Goal: Information Seeking & Learning: Learn about a topic

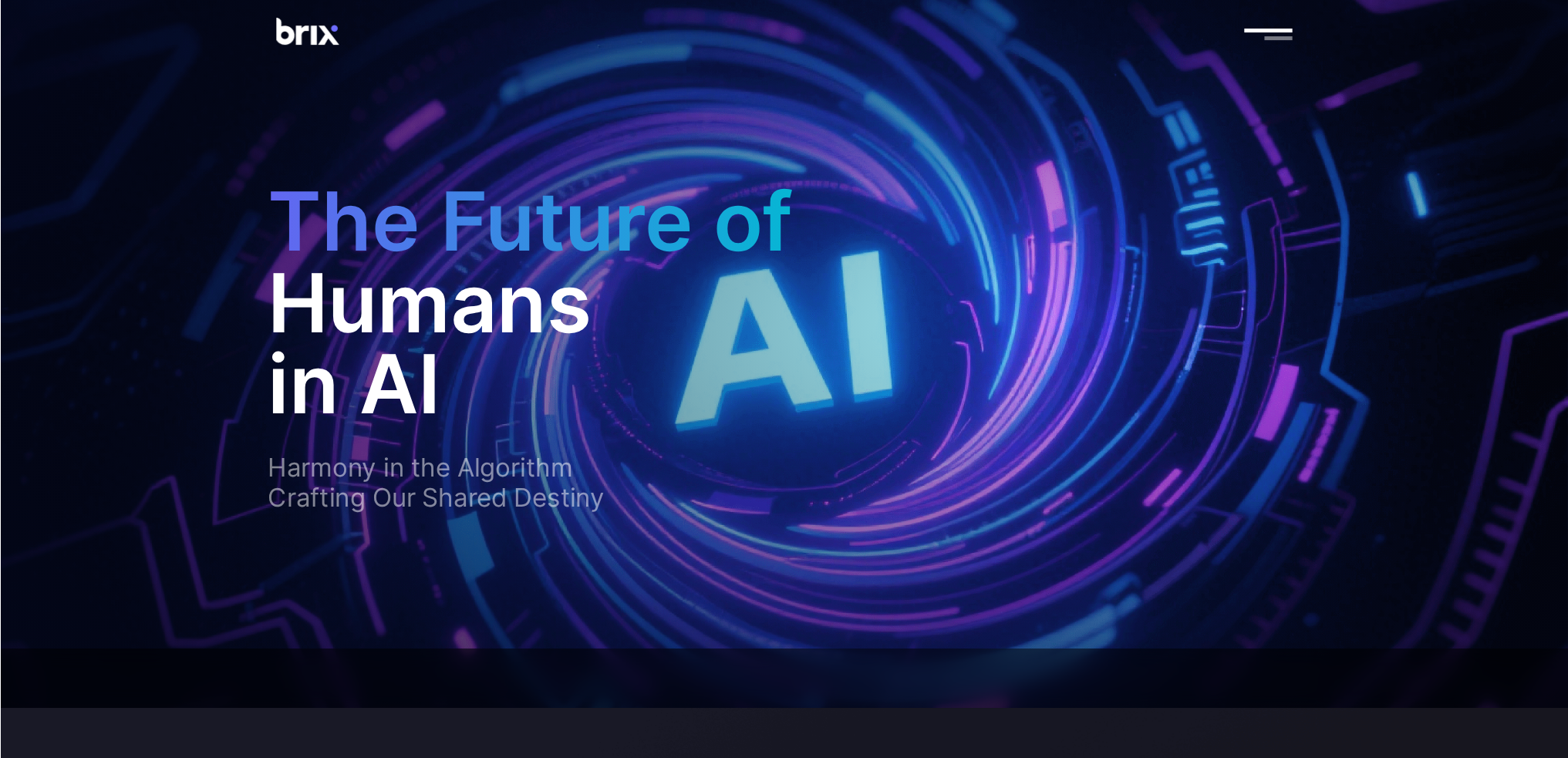
scroll to position [46, 0]
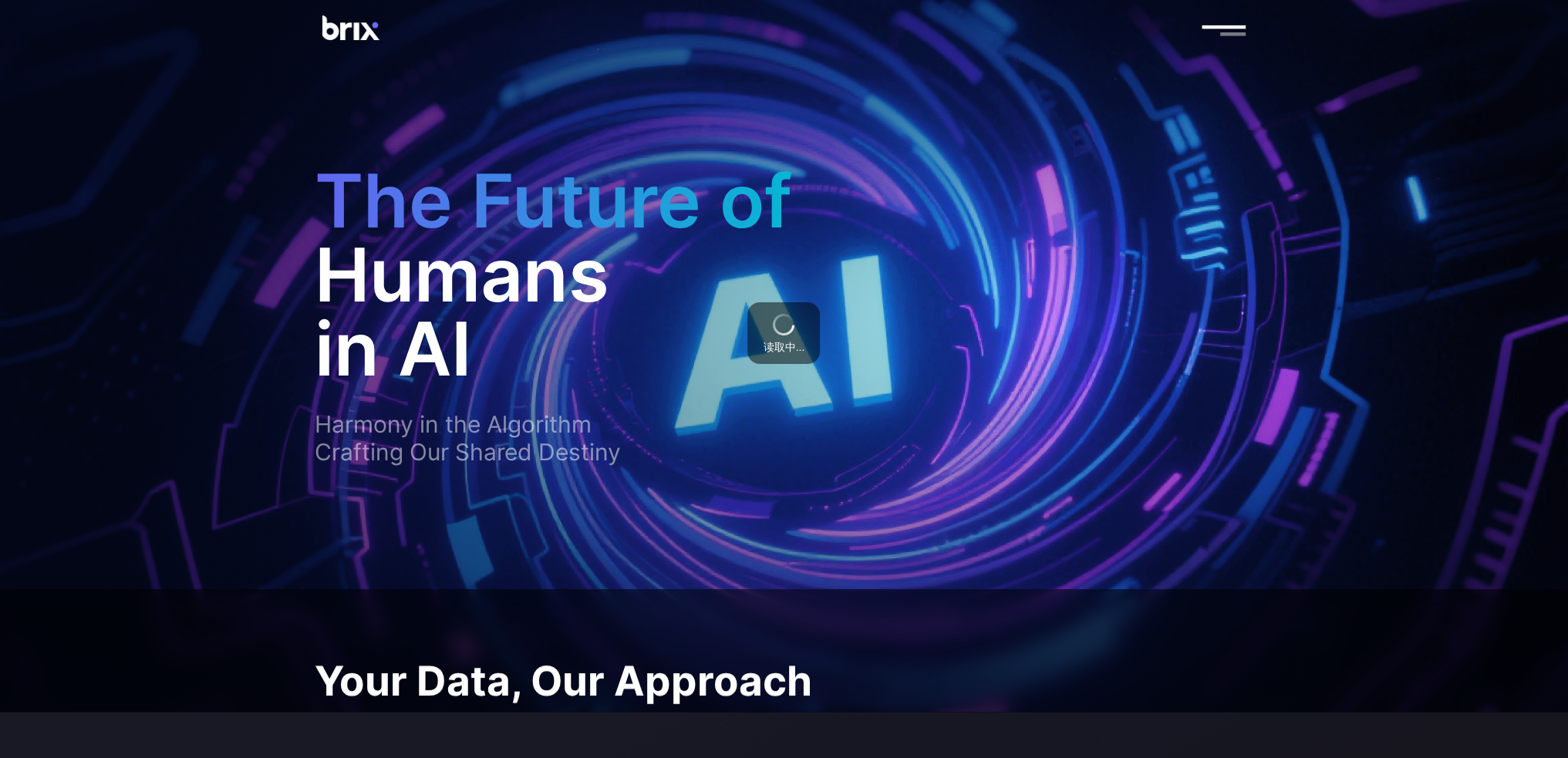
click at [313, 150] on h2 "in AI" at bounding box center [659, 349] width 691 height 74
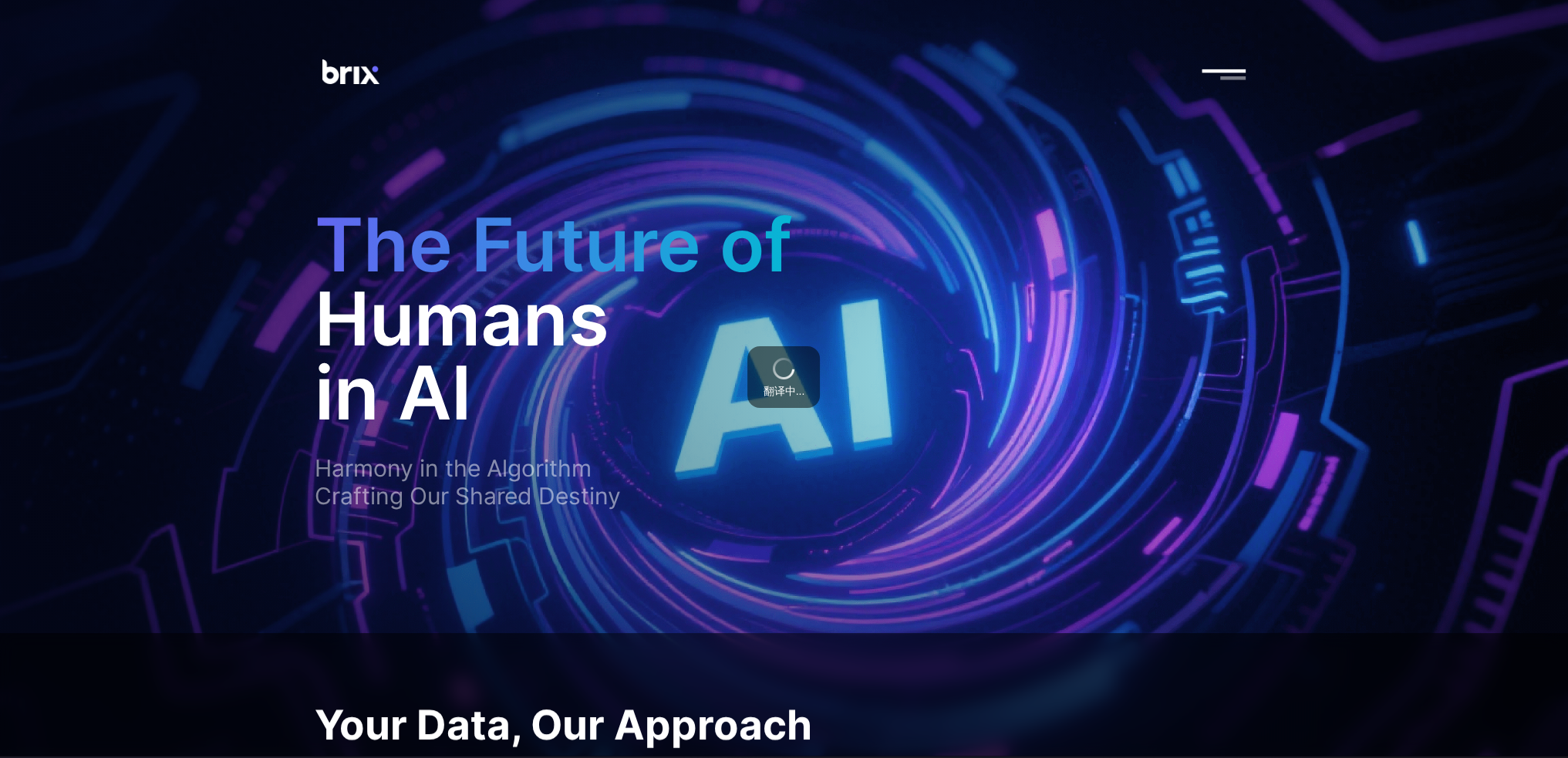
scroll to position [0, 0]
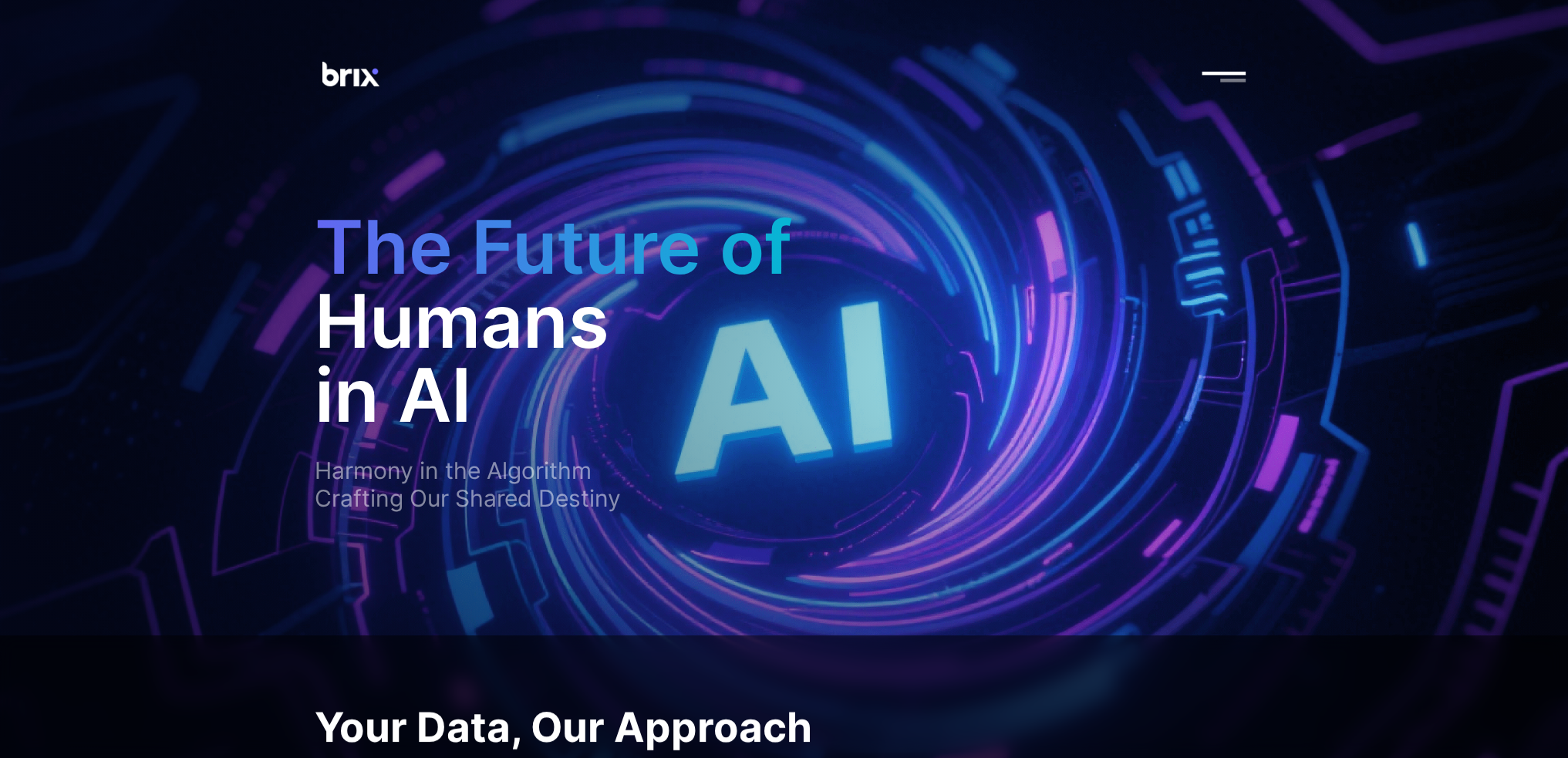
click at [313, 75] on img at bounding box center [784, 74] width 973 height 25
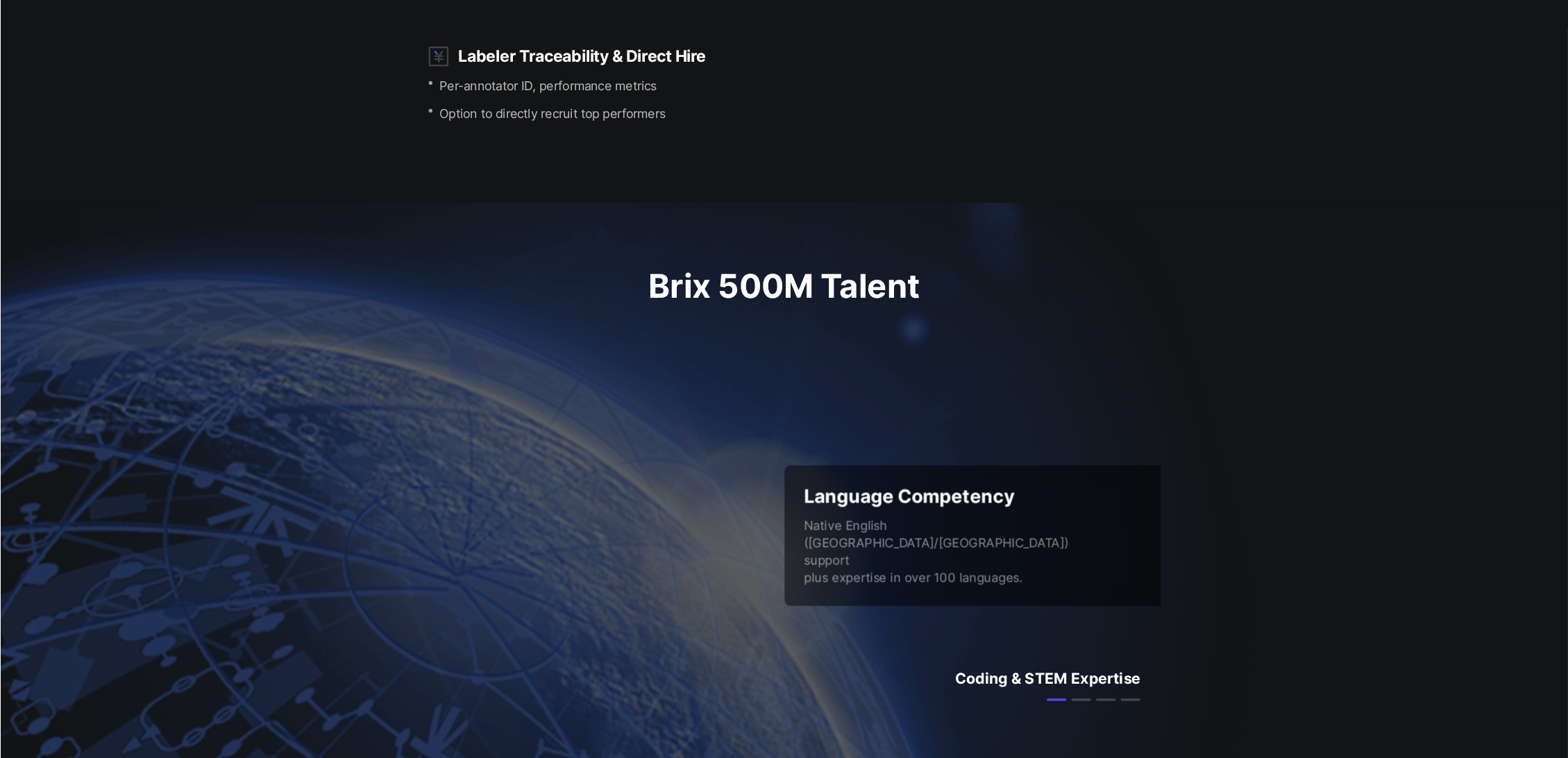
scroll to position [2152, 0]
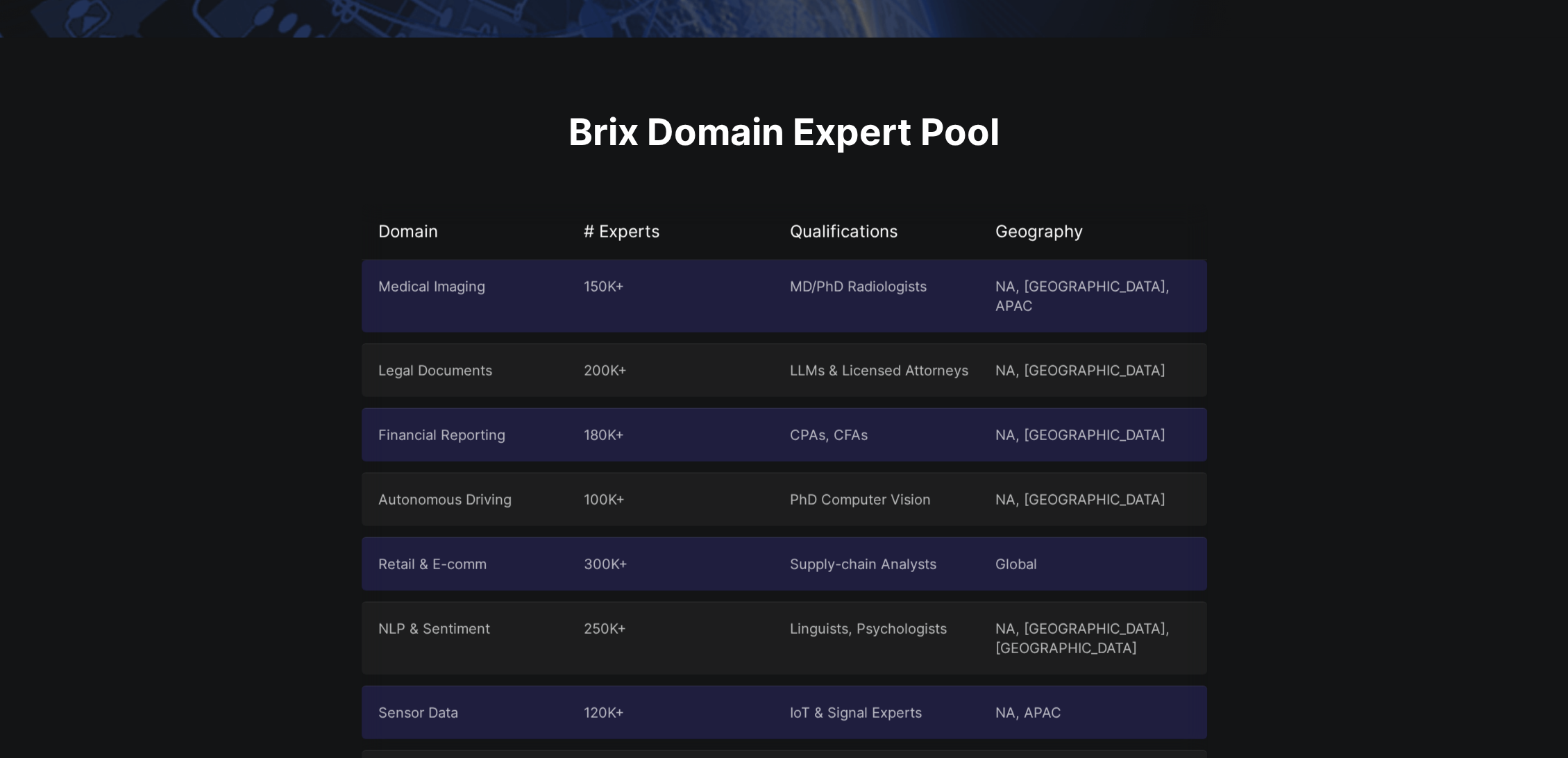
scroll to position [2923, 0]
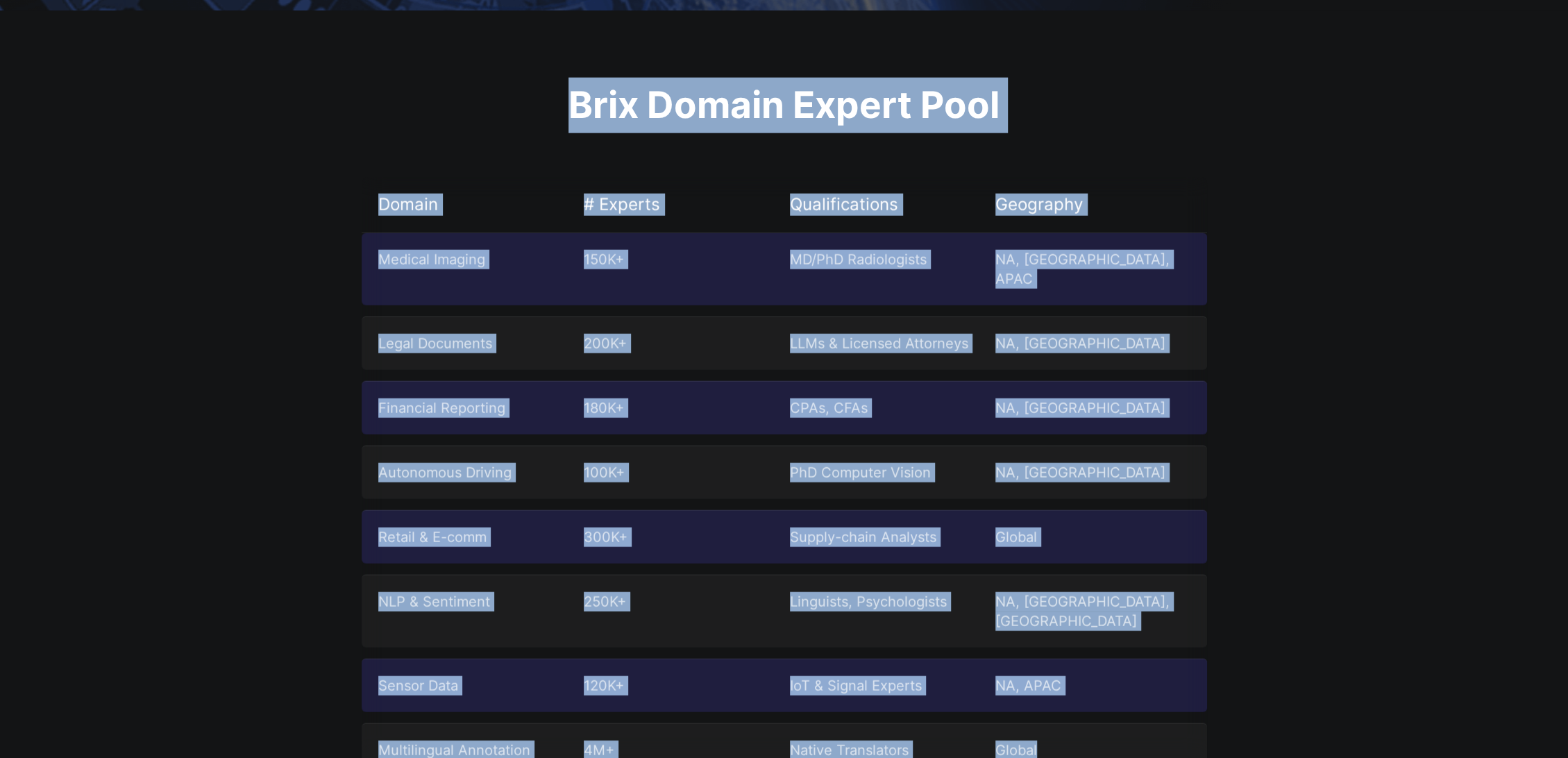
drag, startPoint x: 574, startPoint y: 112, endPoint x: 1063, endPoint y: 707, distance: 770.2
click at [1075, 717] on div "Brix Domain Expert Pool Domain # Experts Qualifications Geography Medical Imagi…" at bounding box center [784, 433] width 867 height 711
click at [811, 475] on div "Autonomous Driving 100K+ PhD Computer Vision NA, EU" at bounding box center [784, 472] width 846 height 53
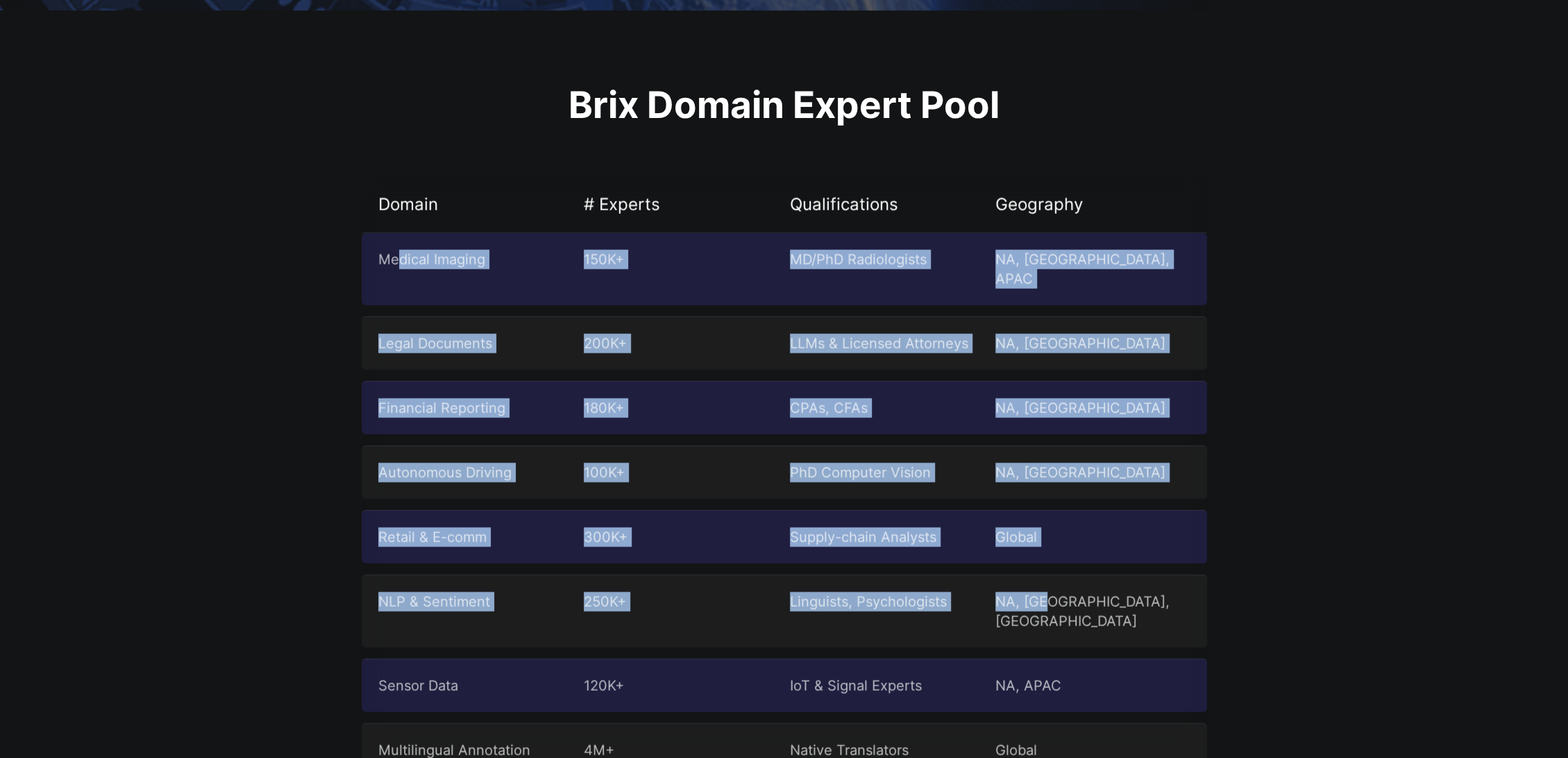
drag, startPoint x: 402, startPoint y: 248, endPoint x: 1041, endPoint y: 590, distance: 724.8
click at [1041, 590] on div "Medical Imaging 150K+ MD/PhD Radiologists NA, EU, APAC Legal Documents 200K+ LL…" at bounding box center [784, 505] width 846 height 544
click at [860, 511] on div "Retail & E-comm 300K+ Supply-chain Analysts Global" at bounding box center [784, 537] width 846 height 53
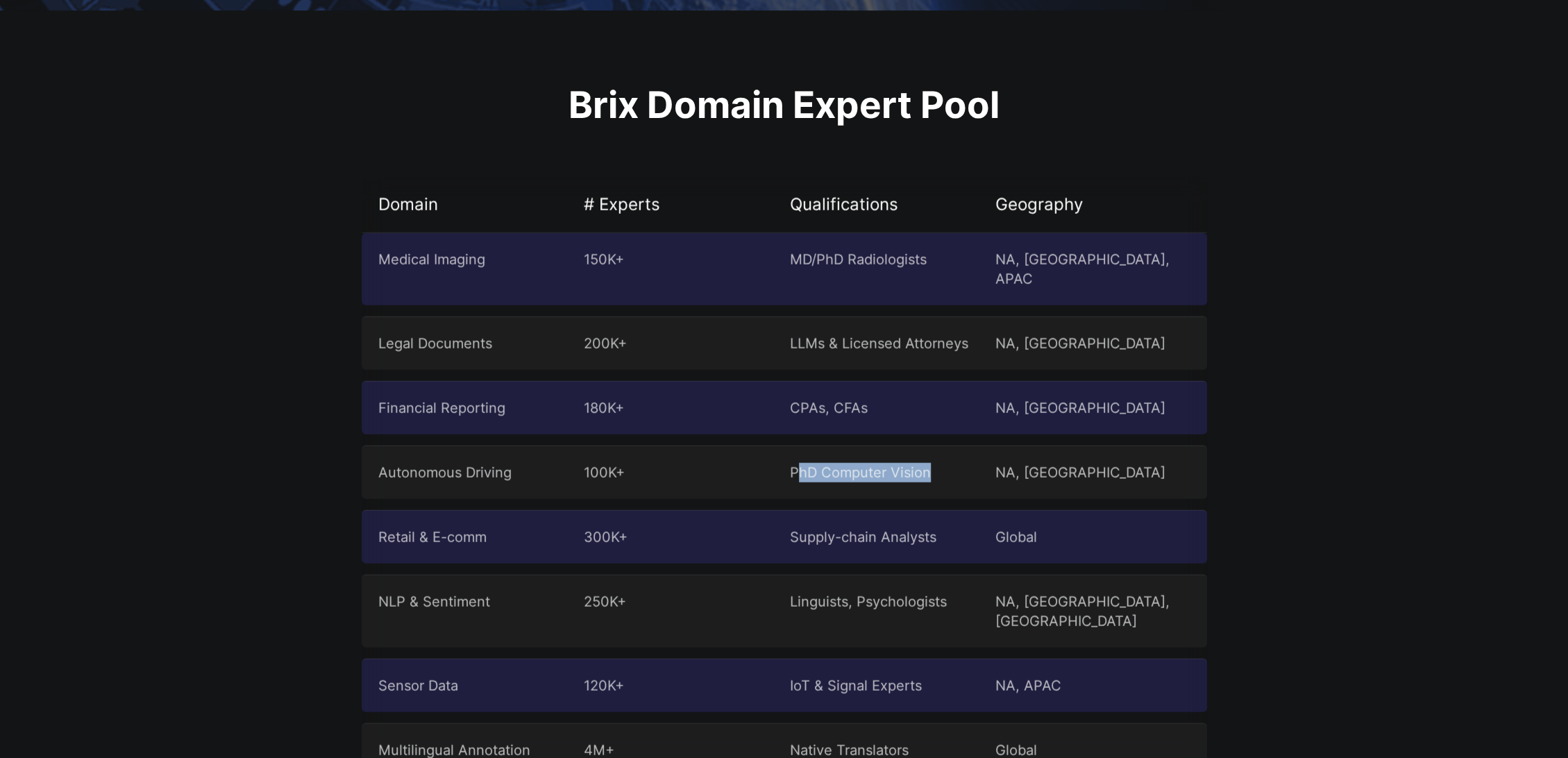
drag, startPoint x: 799, startPoint y: 461, endPoint x: 986, endPoint y: 454, distance: 187.1
click at [986, 453] on div "Autonomous Driving 100K+ PhD Computer Vision NA, EU" at bounding box center [784, 472] width 846 height 53
drag, startPoint x: 931, startPoint y: 556, endPoint x: 914, endPoint y: 565, distance: 19.2
click at [931, 575] on div "NLP & Sentiment 250K+ Linguists, Psychologists NA, IN, EU" at bounding box center [784, 611] width 846 height 73
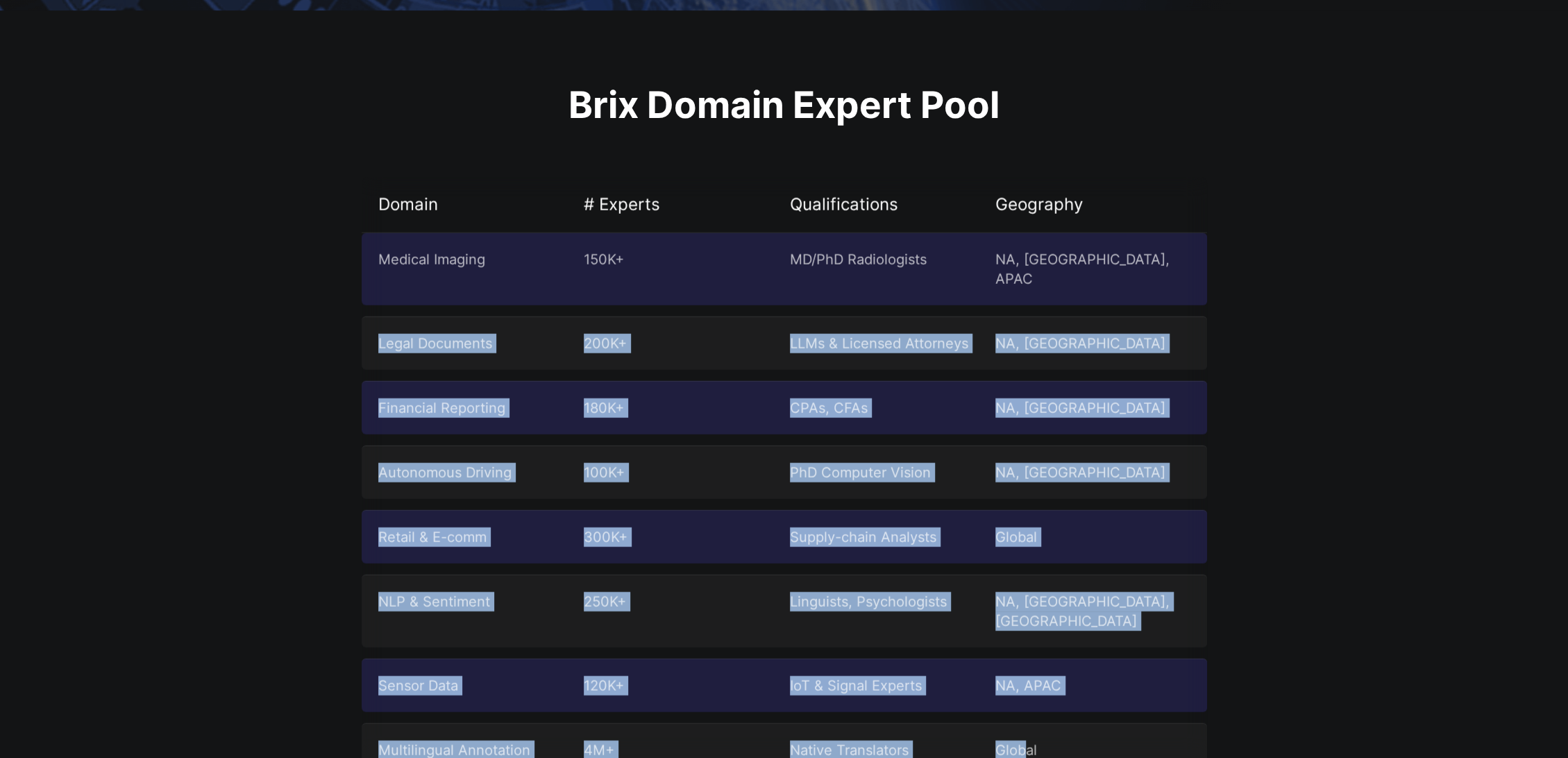
drag, startPoint x: 1021, startPoint y: 716, endPoint x: 344, endPoint y: 332, distance: 778.3
click at [344, 331] on section "Brix Domain Expert Pool Domain # Experts Qualifications Geography Medical Imagi…" at bounding box center [784, 433] width 1568 height 844
click at [308, 359] on section "Brix Domain Expert Pool Domain # Experts Qualifications Geography Medical Imagi…" at bounding box center [784, 433] width 1568 height 844
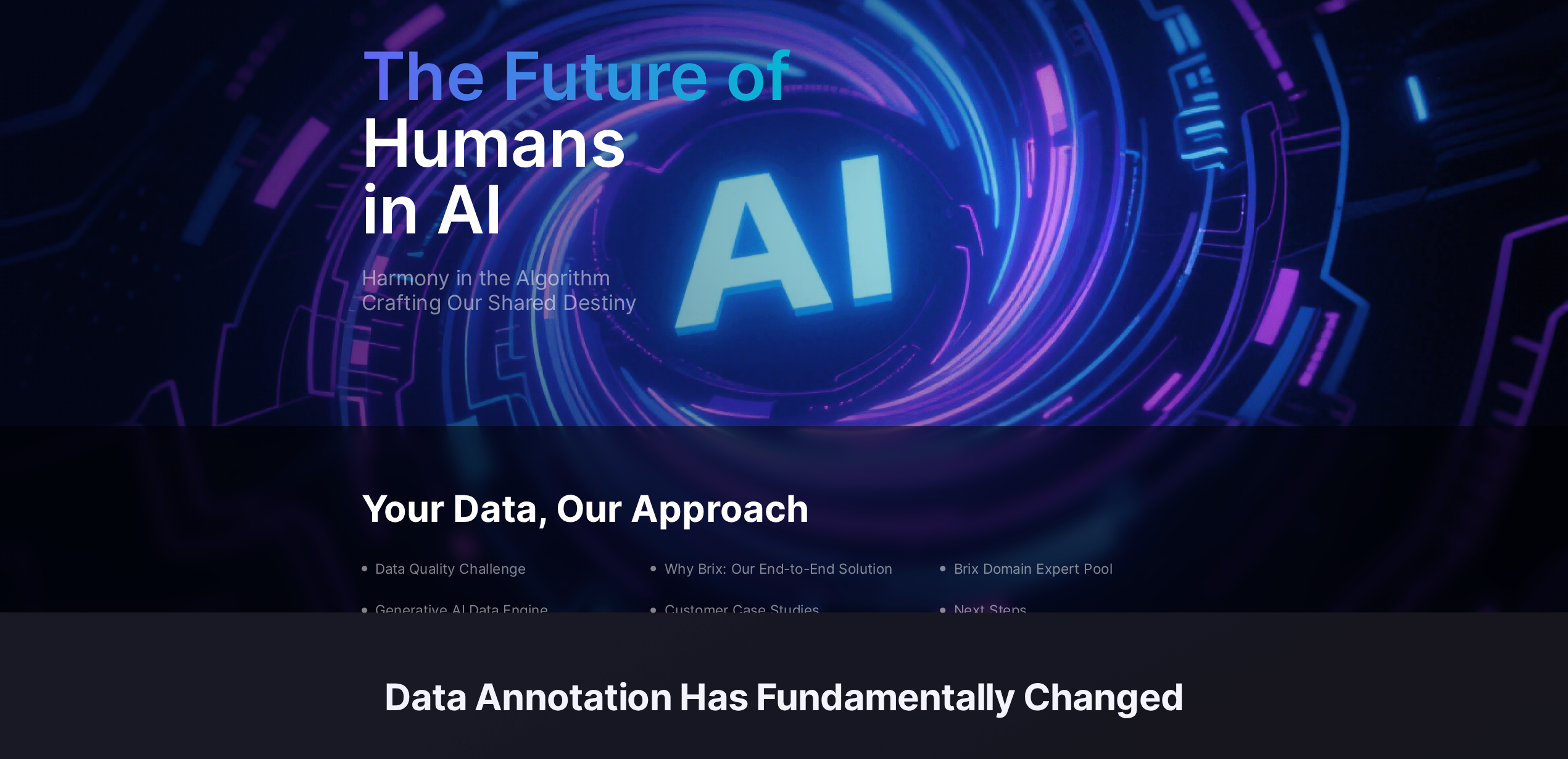
scroll to position [131, 0]
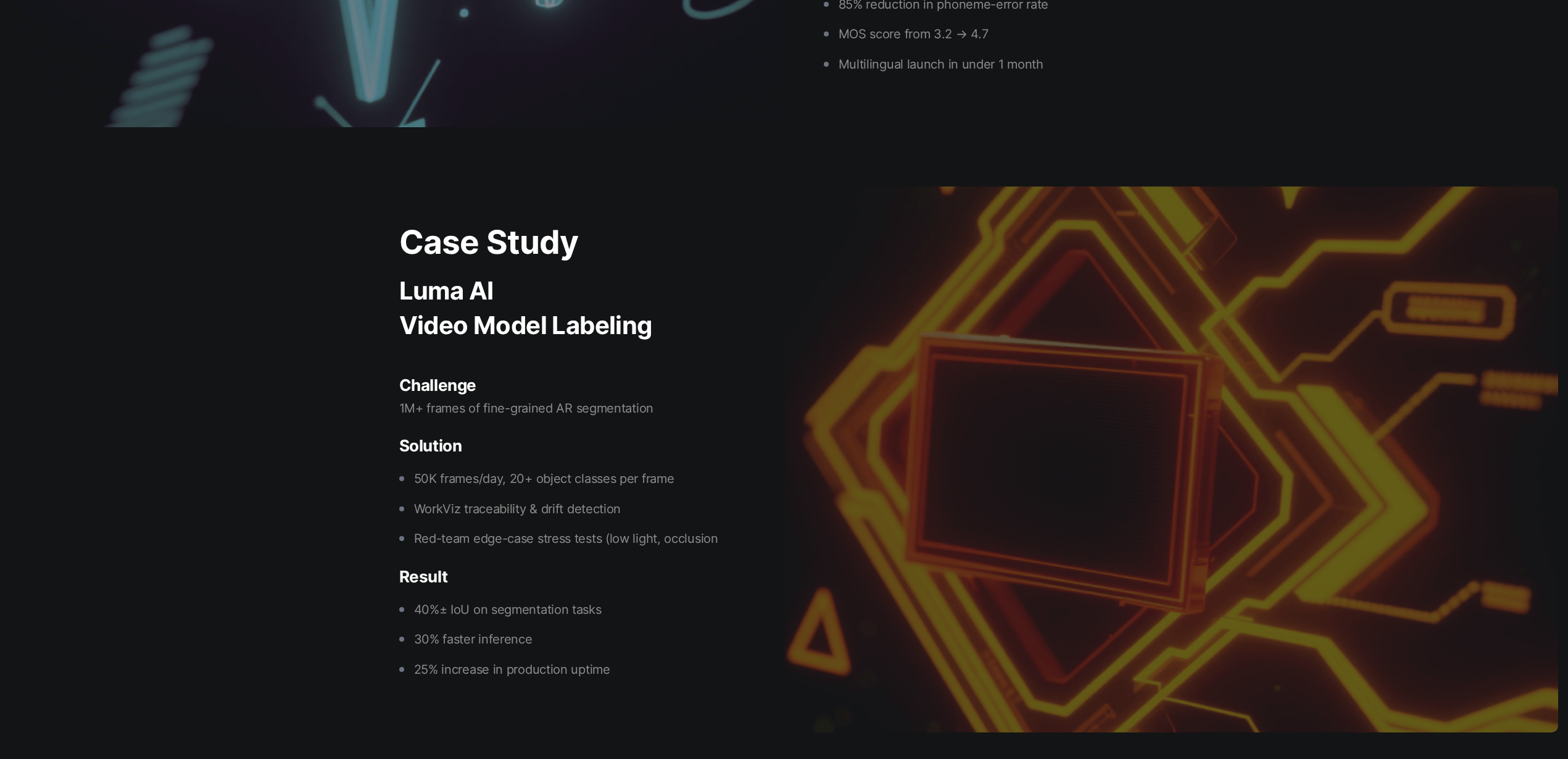
scroll to position [4996, 0]
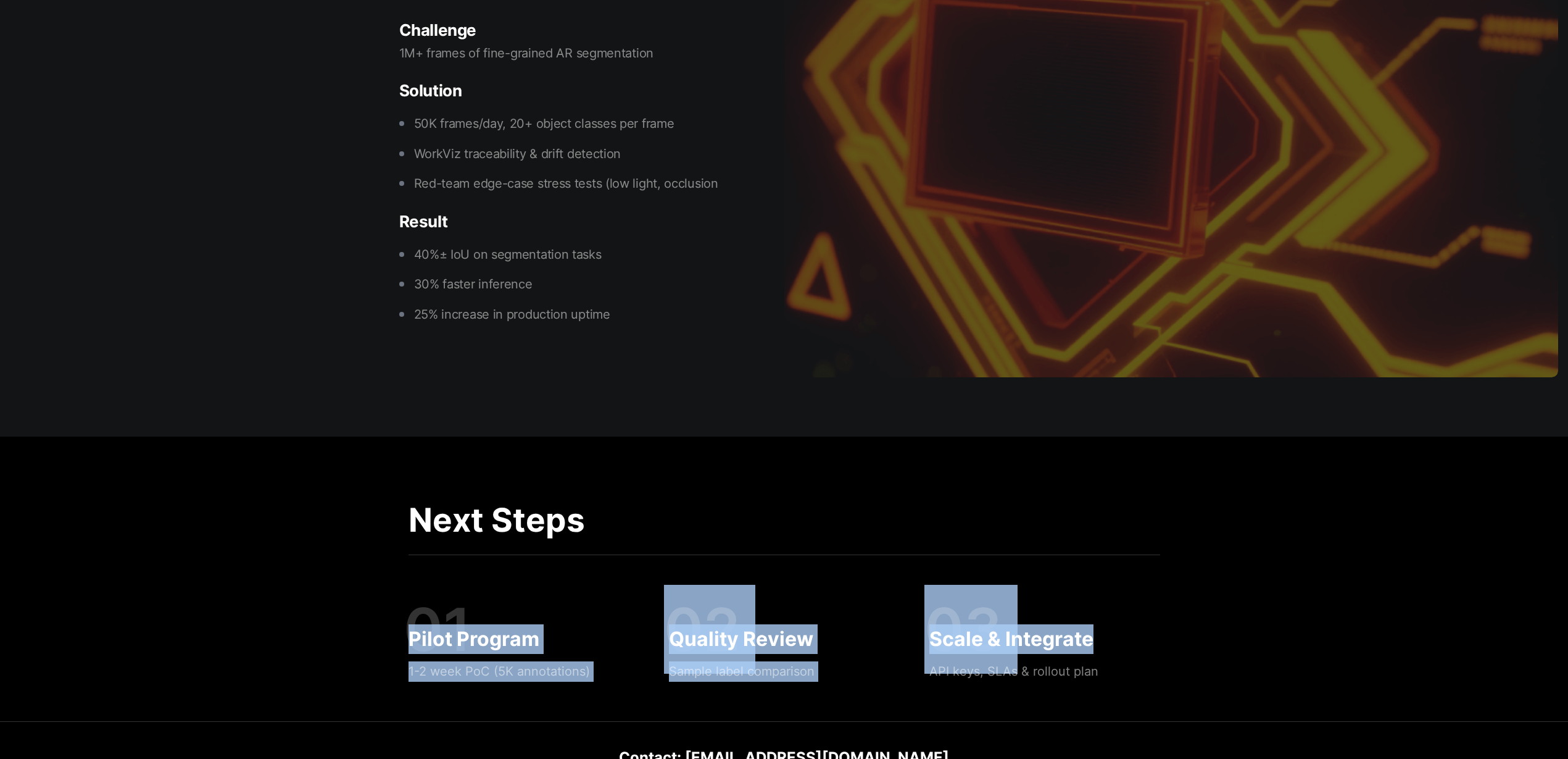
drag, startPoint x: 624, startPoint y: 602, endPoint x: 1197, endPoint y: 617, distance: 573.2
click at [1197, 617] on section "Next Steps 01 Pilot Program 1-2 week PoC (5K annotations) 02 Quality Review Sam…" at bounding box center [784, 614] width 1568 height 357
click at [834, 624] on h3 "Quality Review" at bounding box center [784, 639] width 231 height 30
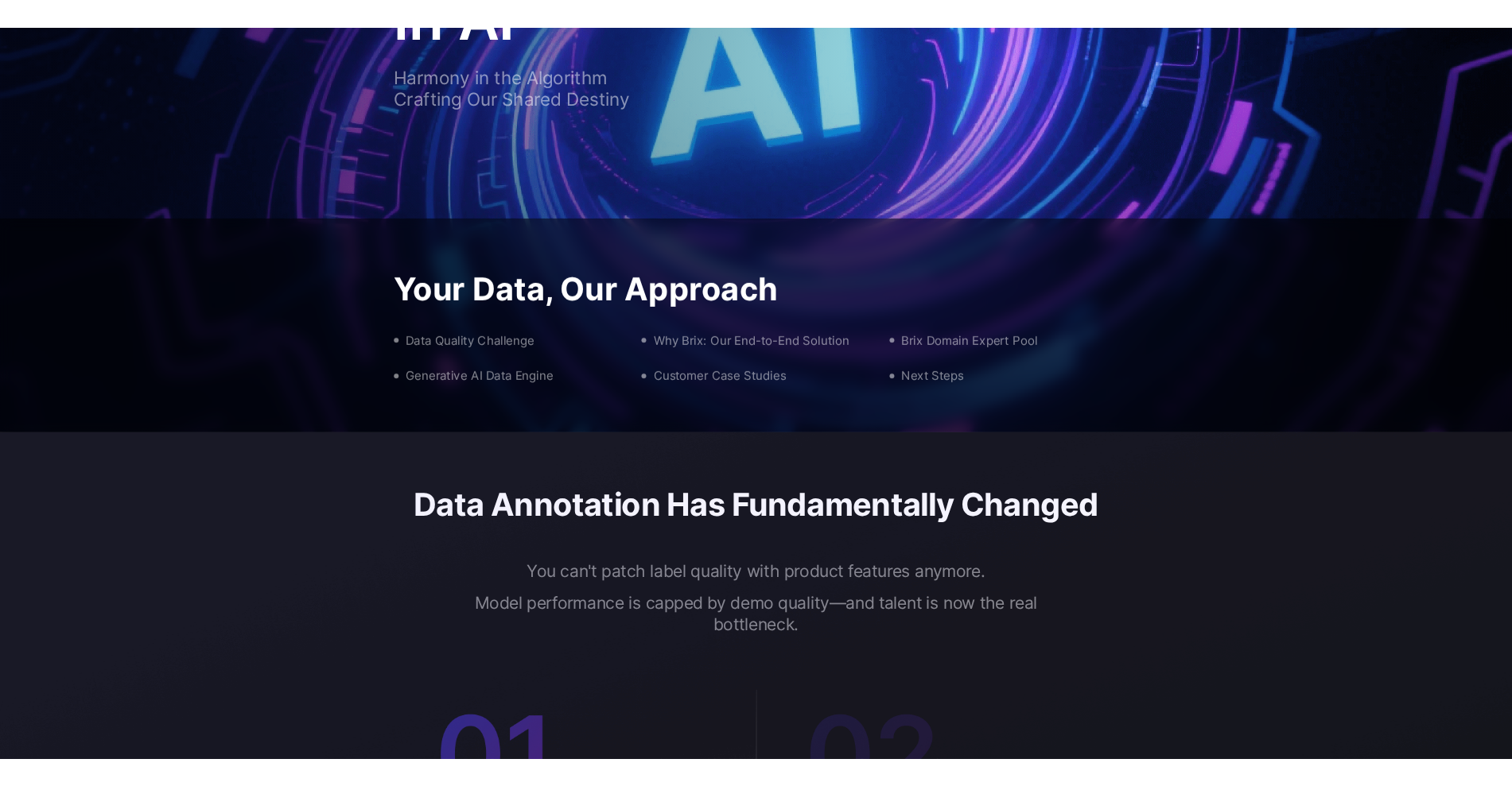
scroll to position [0, 0]
